Goal: Task Accomplishment & Management: Manage account settings

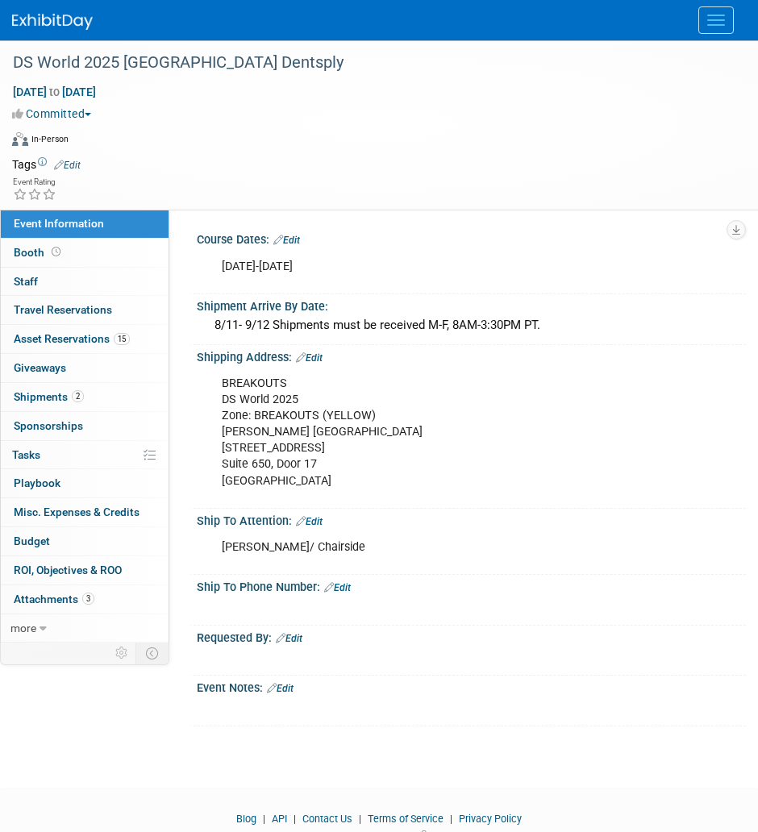
click at [635, 23] on div at bounding box center [379, 20] width 734 height 40
click at [569, 34] on div at bounding box center [379, 20] width 734 height 40
click at [503, 144] on div "Virtual In-Person Hybrid <img src="[URL][DOMAIN_NAME]" style="width: 22px; heig…" at bounding box center [375, 142] width 726 height 24
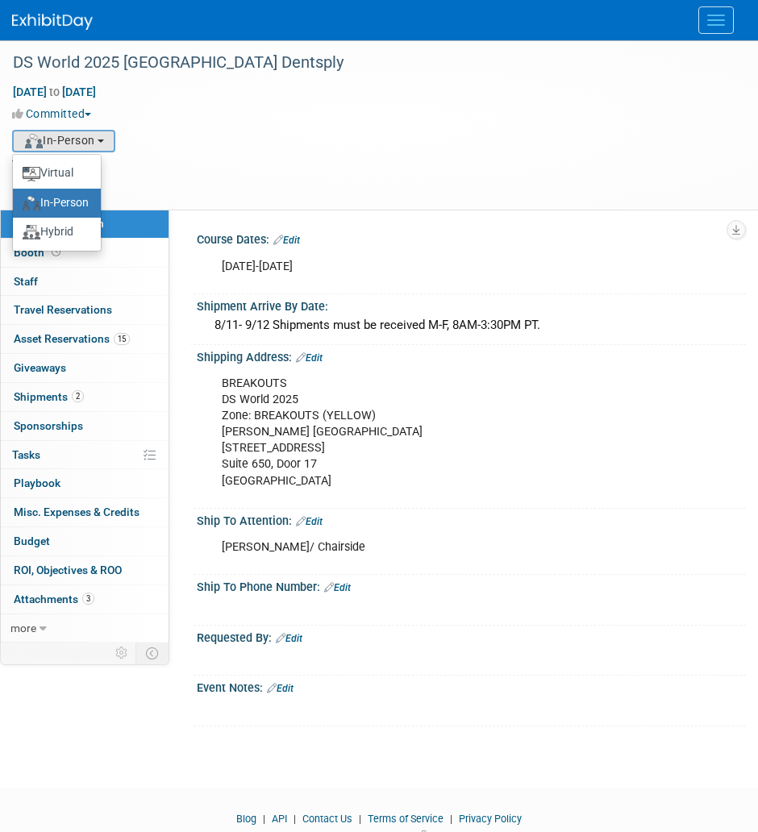
click at [616, 144] on div "Virtual In-Person Hybrid <img src="[URL][DOMAIN_NAME]" style="width: 22px; heig…" at bounding box center [375, 142] width 726 height 24
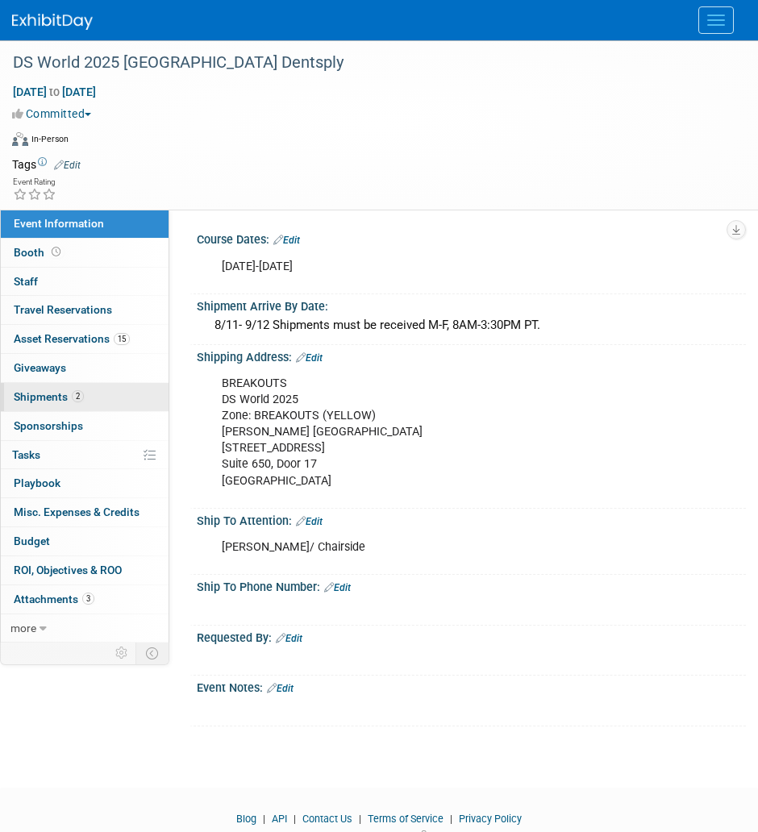
click at [137, 405] on link "2 Shipments 2" at bounding box center [85, 397] width 168 height 28
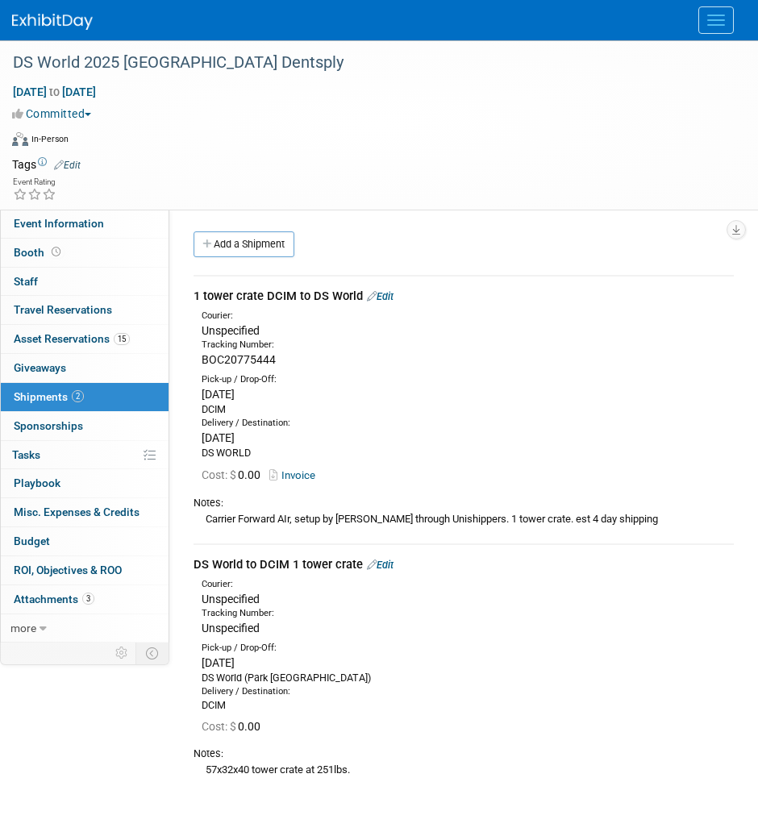
click at [535, 104] on div "Committed Committed Considering Not Going" at bounding box center [369, 111] width 738 height 22
click at [389, 559] on link "Edit" at bounding box center [380, 565] width 27 height 12
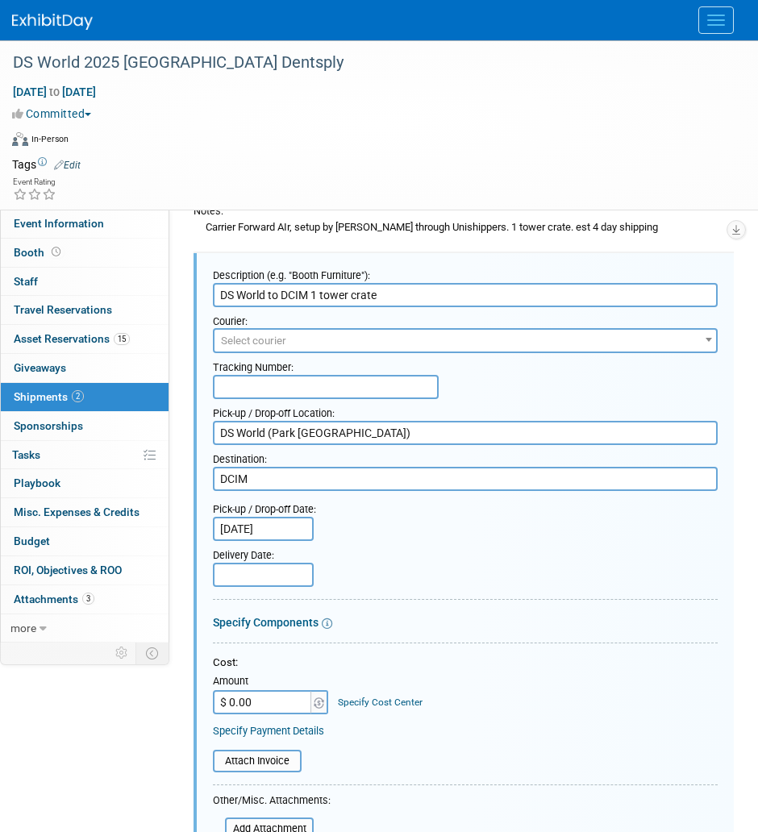
click at [281, 531] on input "[DATE]" at bounding box center [263, 529] width 101 height 24
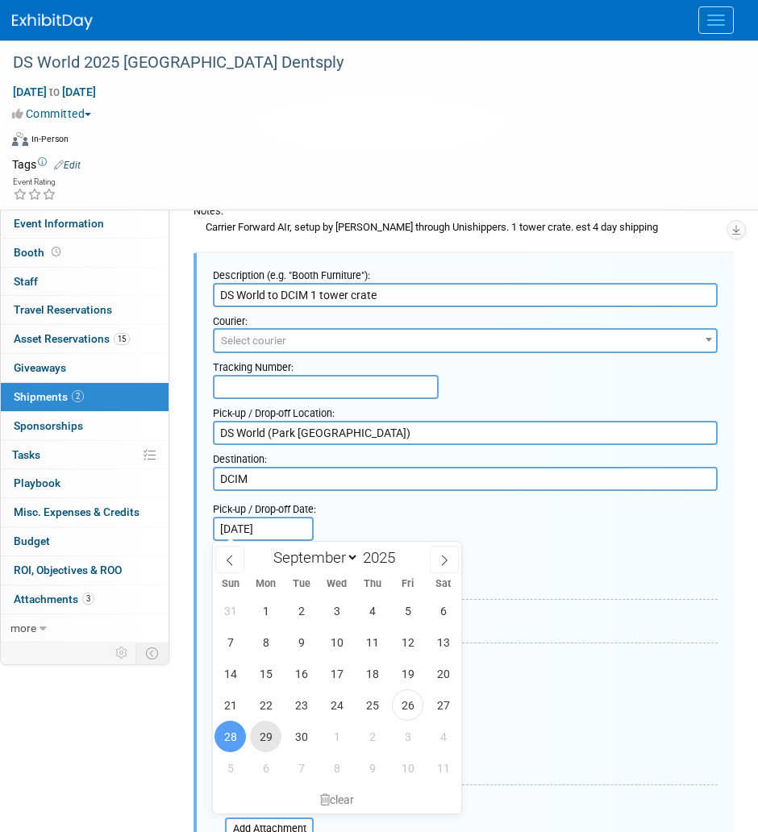
click at [262, 733] on span "29" at bounding box center [265, 736] width 31 height 31
type input "[DATE]"
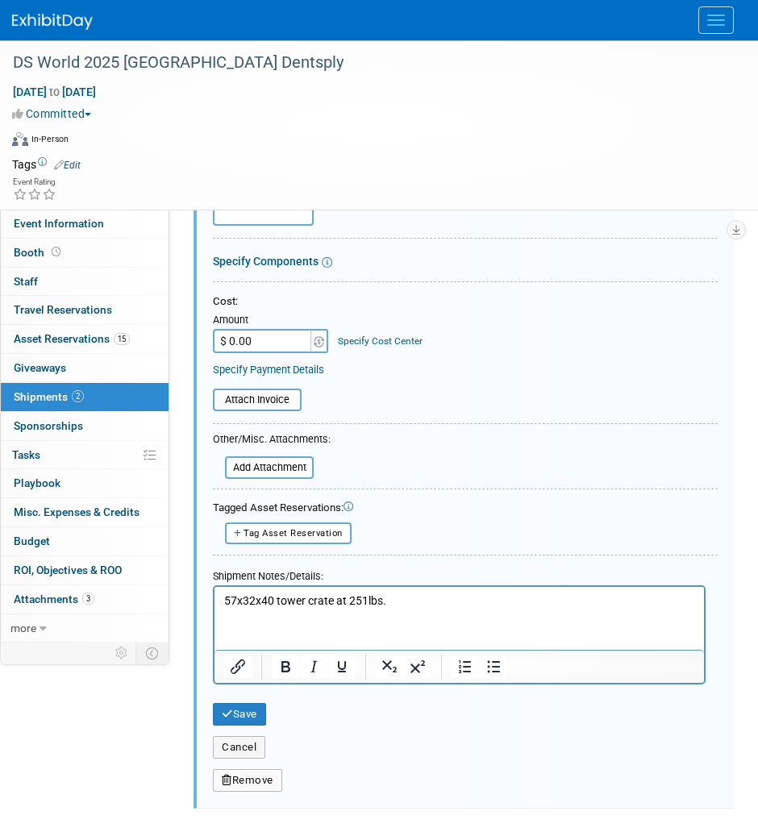
scroll to position [654, 0]
click at [416, 595] on p "57x32x40 tower crate at 251lbs." at bounding box center [459, 601] width 471 height 16
